Goal: Obtain resource: Obtain resource

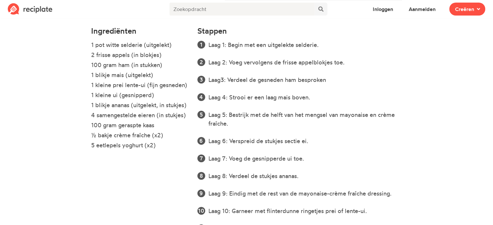
scroll to position [193, 0]
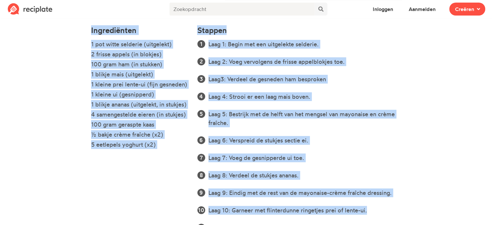
drag, startPoint x: 87, startPoint y: 27, endPoint x: 389, endPoint y: 205, distance: 351.0
click at [389, 205] on section "Mopsiedemopsels Ham-Prei salade in laagjes Frisse, volledige salade. Deze heerl…" at bounding box center [246, 47] width 493 height 441
click at [305, 125] on li "Laag 5: Bestrijk met de helft van het mengsel van mayonaise en crème fraîche." at bounding box center [305, 119] width 194 height 18
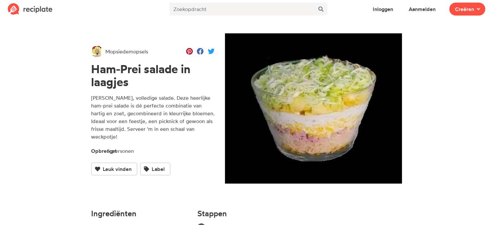
scroll to position [0, 0]
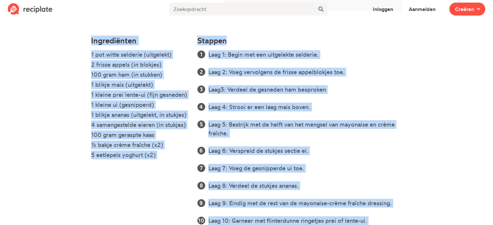
scroll to position [236, 0]
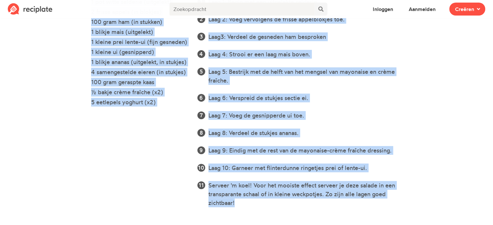
drag, startPoint x: 90, startPoint y: 186, endPoint x: 402, endPoint y: 224, distance: 313.7
click at [402, 224] on section "Mopsiedemopsels Ham-Prei salade in laagjes Frisse, volledige salade. Deze heerl…" at bounding box center [246, 4] width 493 height 441
copy div "Ingrediënten 1 pot witte selderie (uitgelekt) 2 frisse appels (in blokjes) 100 …"
click at [416, 175] on section "Mopsiedemopsels Ham-Prei salade in laagjes Frisse, volledige salade. Deze heerl…" at bounding box center [246, 4] width 493 height 441
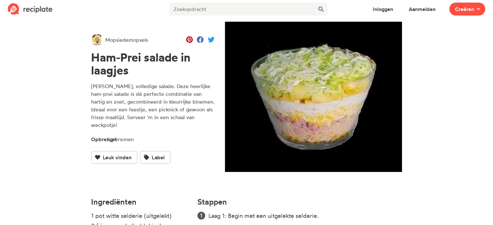
scroll to position [18, 0]
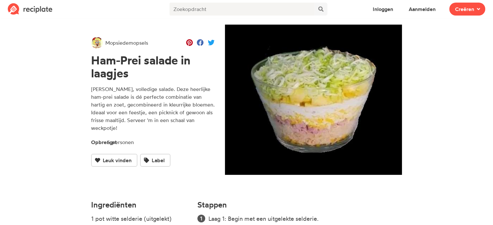
click at [302, 116] on img at bounding box center [313, 100] width 177 height 150
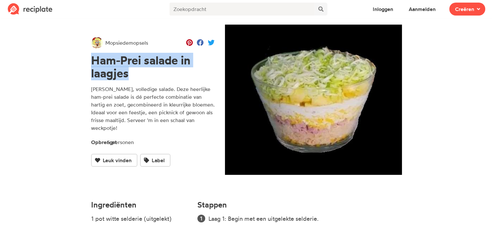
drag, startPoint x: 87, startPoint y: 61, endPoint x: 193, endPoint y: 72, distance: 107.3
click at [193, 72] on div "Mopsiedemopsels Ham-Prei salade in laagjes Frisse, volledige salade. Deze heerl…" at bounding box center [153, 102] width 134 height 190
copy font "Ham-Prei salade in laagjes"
